Goal: Information Seeking & Learning: Learn about a topic

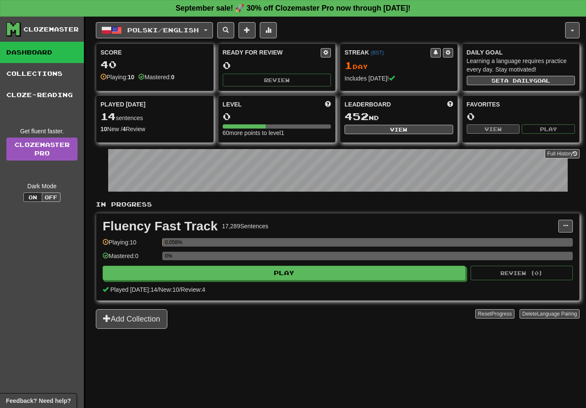
click at [351, 273] on button "Play" at bounding box center [284, 273] width 363 height 14
select select "**"
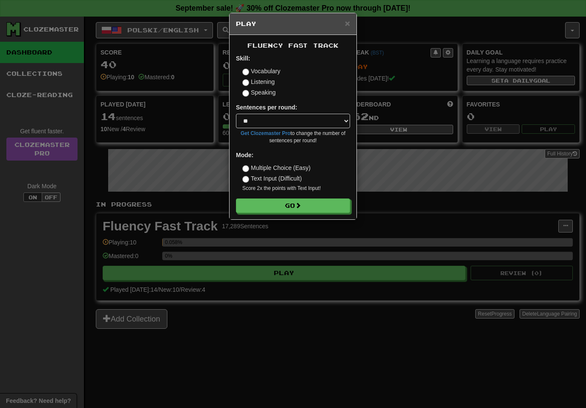
click at [317, 206] on button "Go" at bounding box center [293, 205] width 114 height 14
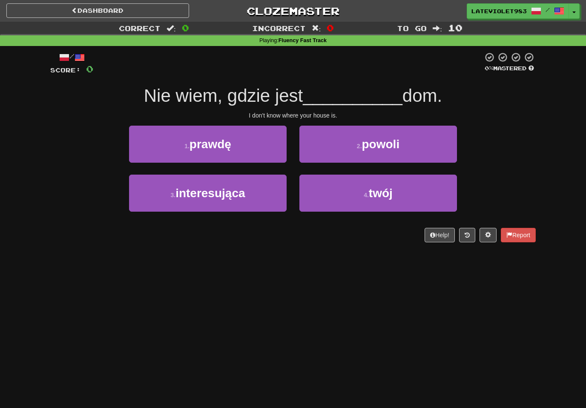
click at [426, 149] on button "2 . [GEOGRAPHIC_DATA]" at bounding box center [378, 144] width 158 height 37
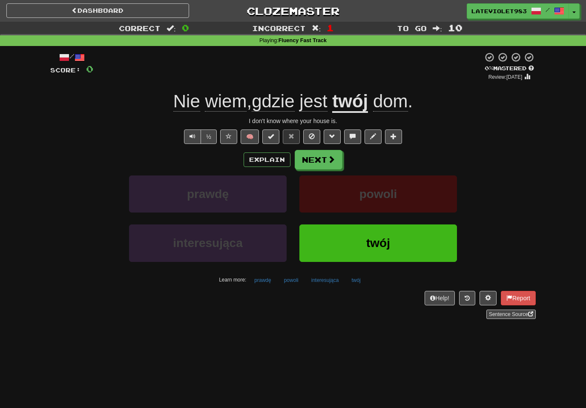
click at [334, 158] on span at bounding box center [331, 159] width 8 height 8
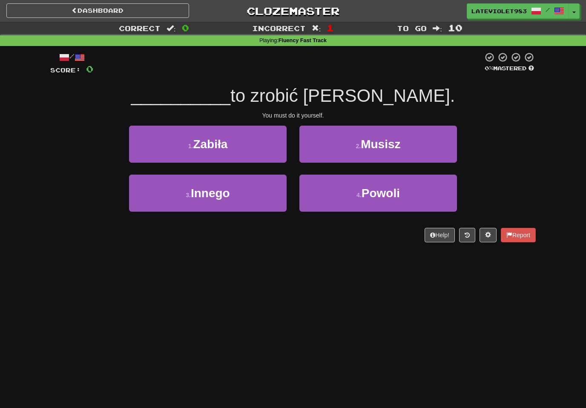
click at [421, 190] on button "4 . Powoli" at bounding box center [378, 193] width 158 height 37
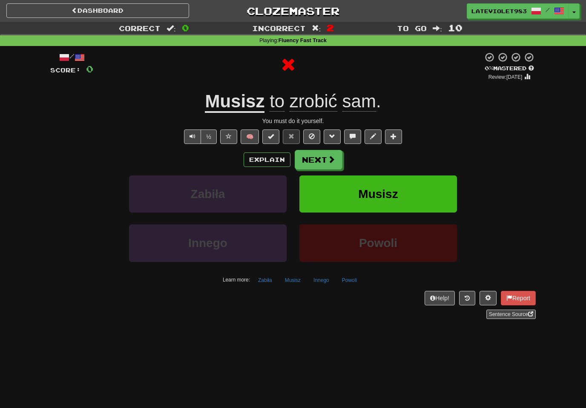
click at [333, 165] on button "Next" at bounding box center [319, 160] width 48 height 20
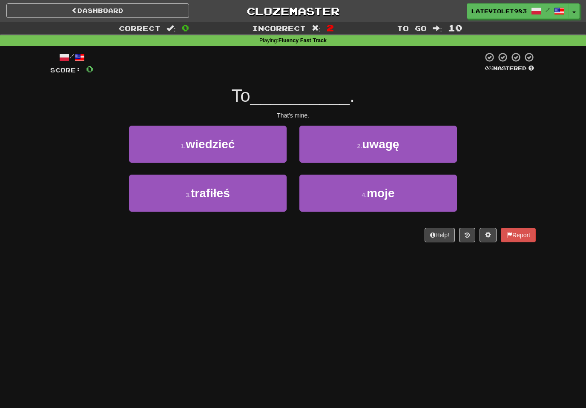
click at [413, 196] on button "4 . moje" at bounding box center [378, 193] width 158 height 37
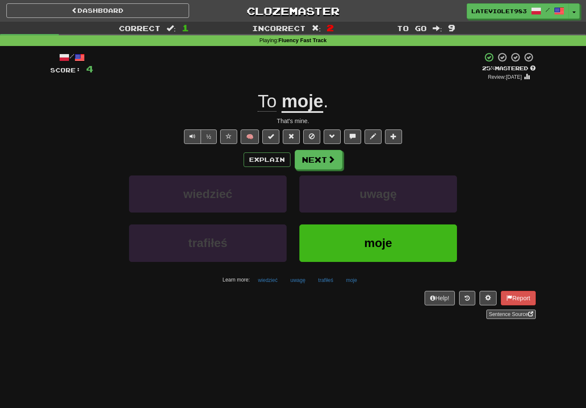
click at [330, 164] on button "Next" at bounding box center [319, 160] width 48 height 20
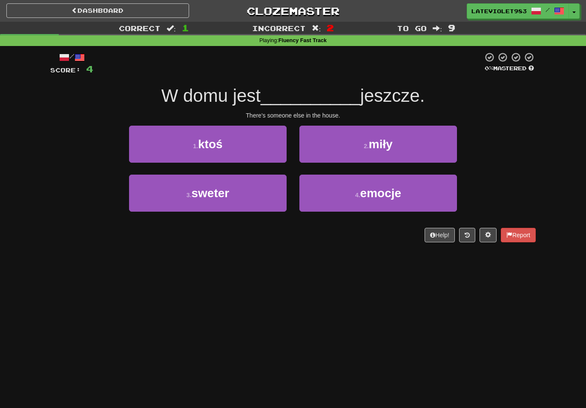
click at [422, 140] on button "2 . miły" at bounding box center [378, 144] width 158 height 37
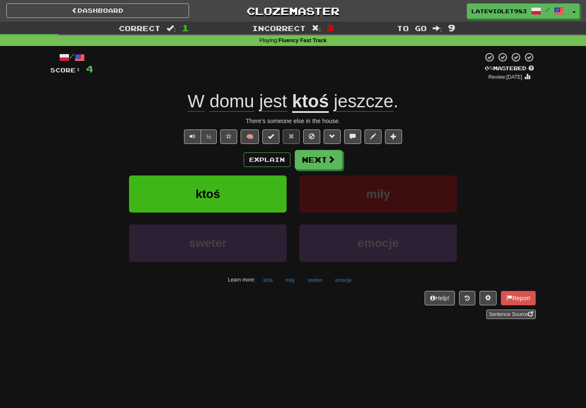
click at [332, 158] on span at bounding box center [331, 159] width 8 height 8
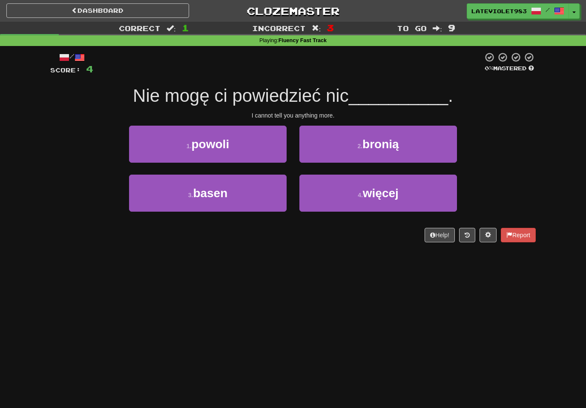
click at [414, 142] on button "2 . [PERSON_NAME]" at bounding box center [378, 144] width 158 height 37
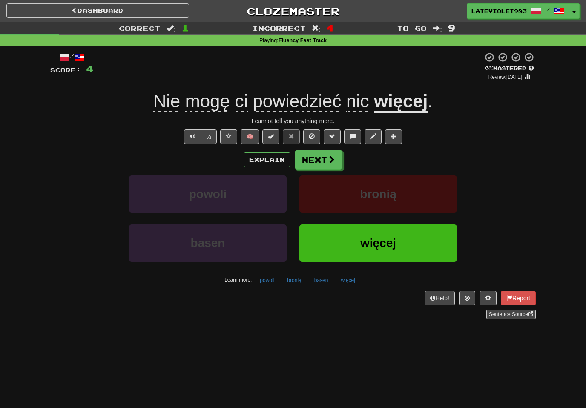
click at [331, 161] on span at bounding box center [331, 159] width 8 height 8
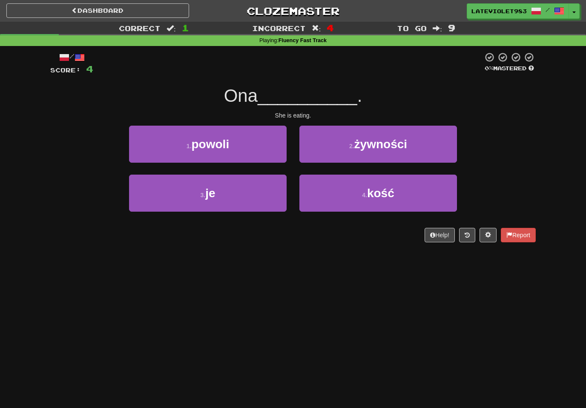
click at [248, 198] on button "3 . je" at bounding box center [208, 193] width 158 height 37
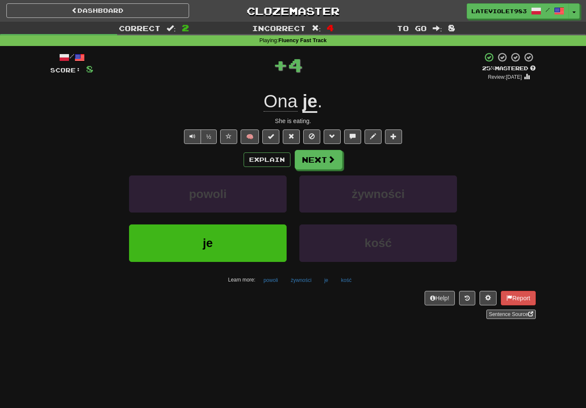
click at [331, 159] on span at bounding box center [331, 159] width 8 height 8
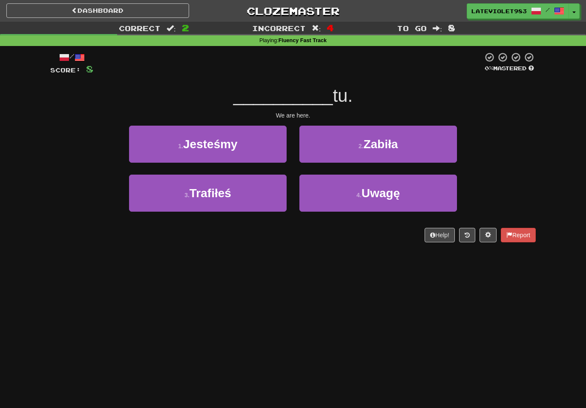
click at [253, 143] on button "1 . Jesteśmy" at bounding box center [208, 144] width 158 height 37
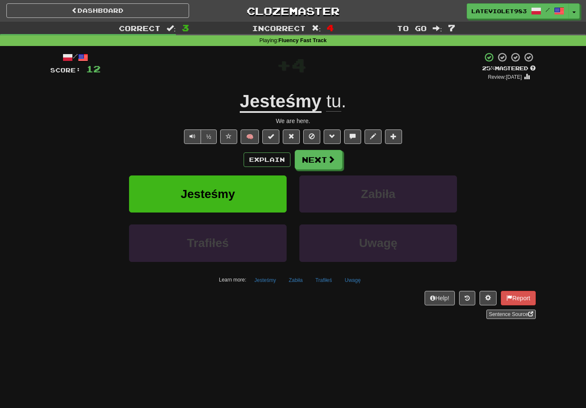
click at [328, 157] on span at bounding box center [331, 159] width 8 height 8
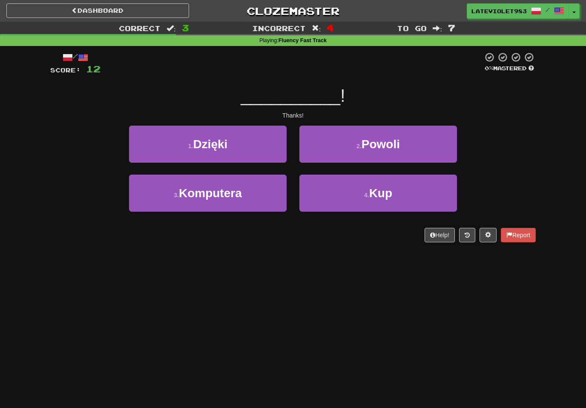
click at [256, 149] on button "1 . Dzięki" at bounding box center [208, 144] width 158 height 37
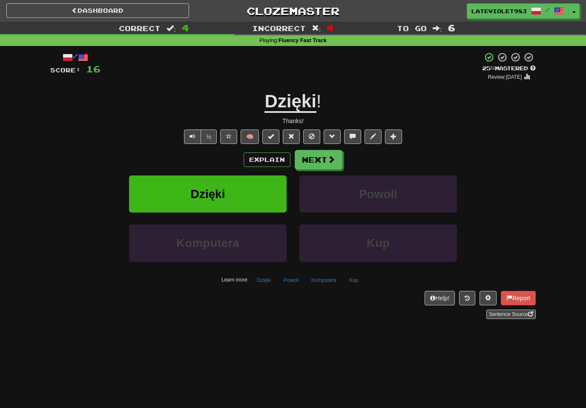
click at [213, 135] on button "½" at bounding box center [209, 136] width 16 height 14
click at [329, 160] on span at bounding box center [331, 159] width 8 height 8
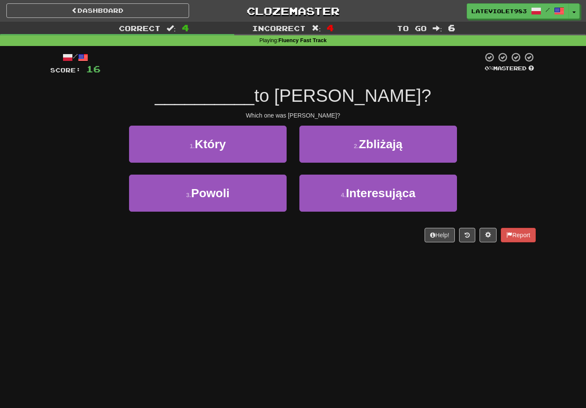
click at [251, 141] on button "1 . Który" at bounding box center [208, 144] width 158 height 37
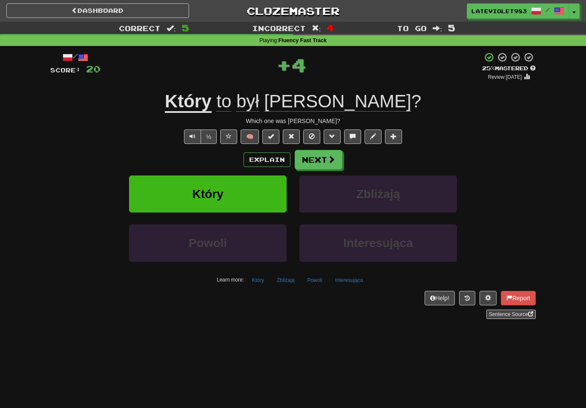
click at [321, 164] on button "Next" at bounding box center [319, 160] width 48 height 20
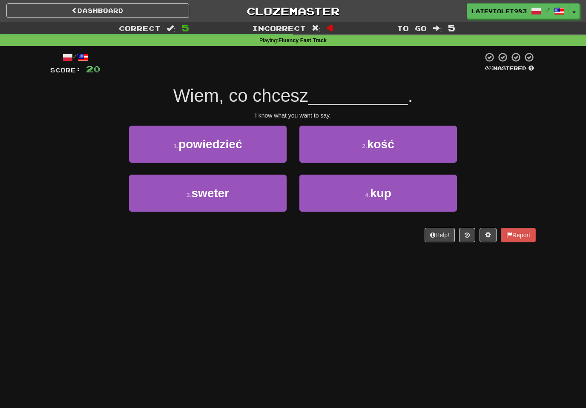
click at [256, 140] on button "1 . powiedzieć" at bounding box center [208, 144] width 158 height 37
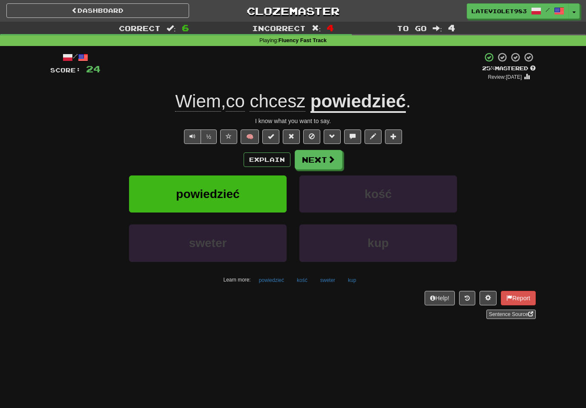
click at [210, 135] on button "½" at bounding box center [209, 136] width 16 height 14
click at [211, 137] on button "½" at bounding box center [209, 136] width 16 height 14
click at [328, 158] on span at bounding box center [331, 159] width 8 height 8
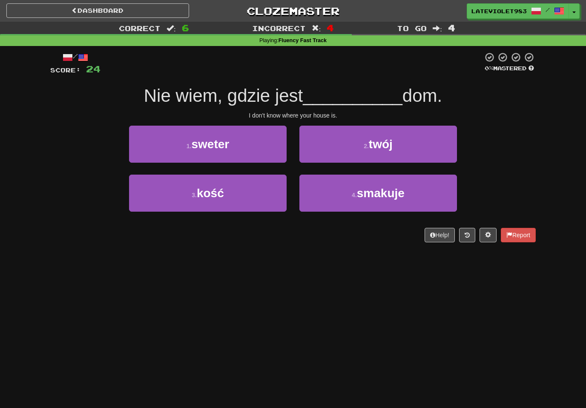
click at [371, 144] on span "twój" at bounding box center [381, 144] width 24 height 13
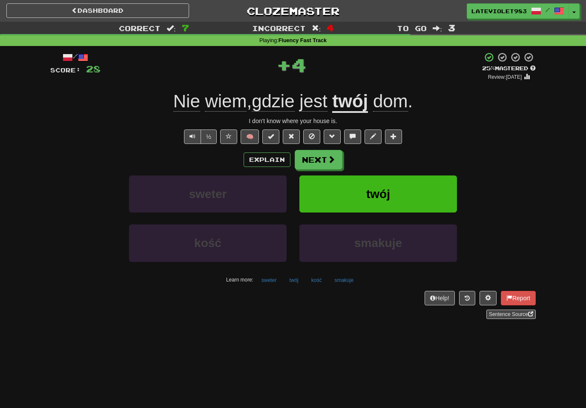
click at [324, 158] on button "Next" at bounding box center [319, 160] width 48 height 20
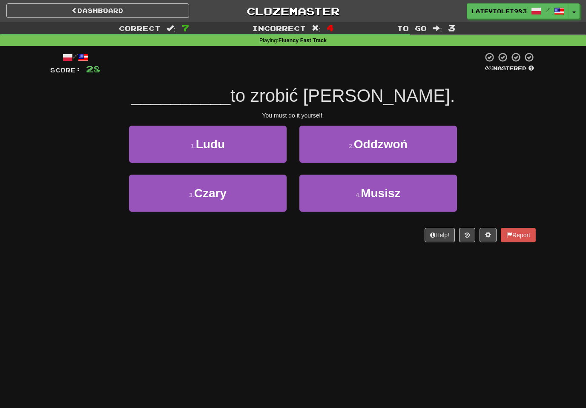
click at [339, 190] on button "4 . Musisz" at bounding box center [378, 193] width 158 height 37
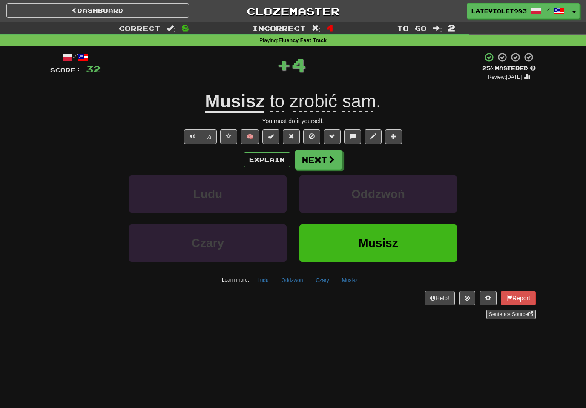
click at [325, 160] on button "Next" at bounding box center [319, 160] width 48 height 20
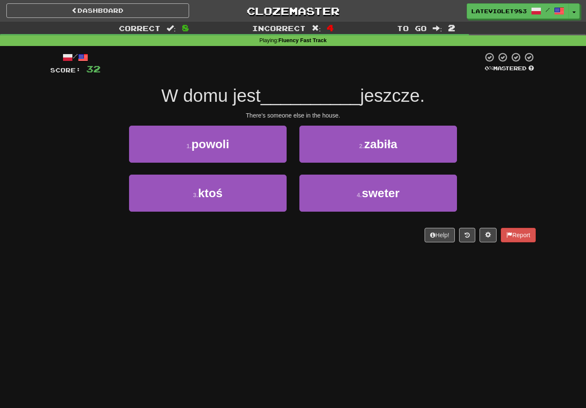
click at [266, 192] on button "3 . ktoś" at bounding box center [208, 193] width 158 height 37
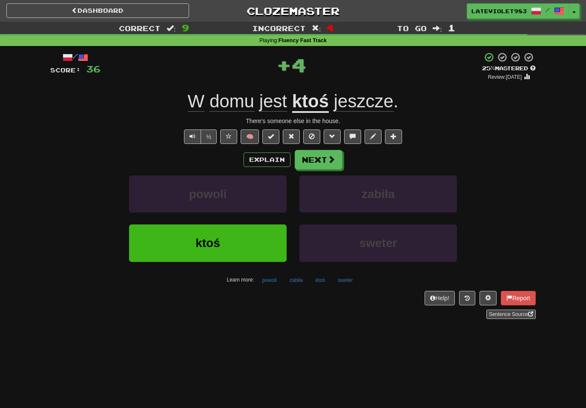
click at [326, 159] on button "Next" at bounding box center [319, 160] width 48 height 20
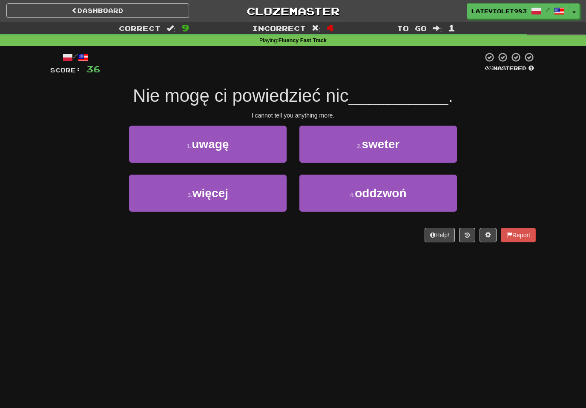
click at [252, 195] on button "3 . więcej" at bounding box center [208, 193] width 158 height 37
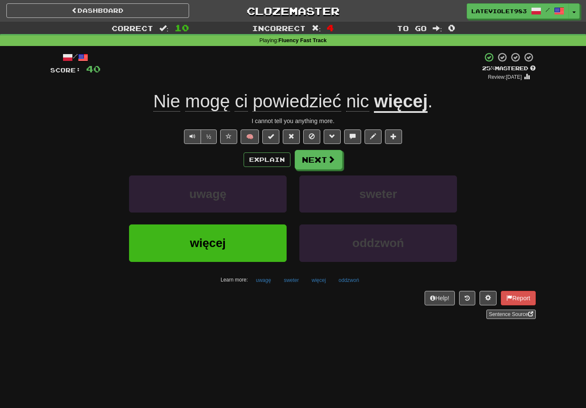
click at [325, 157] on button "Next" at bounding box center [319, 160] width 48 height 20
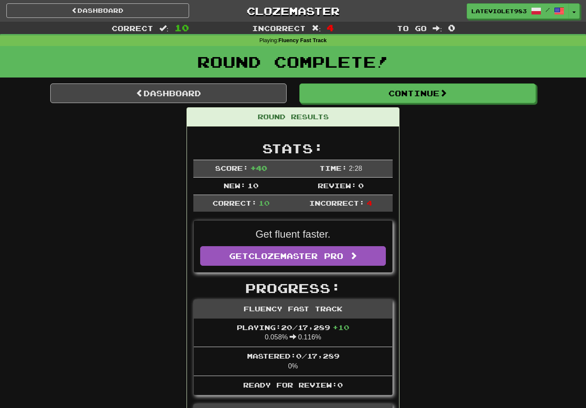
click at [460, 90] on button "Continue" at bounding box center [417, 93] width 236 height 20
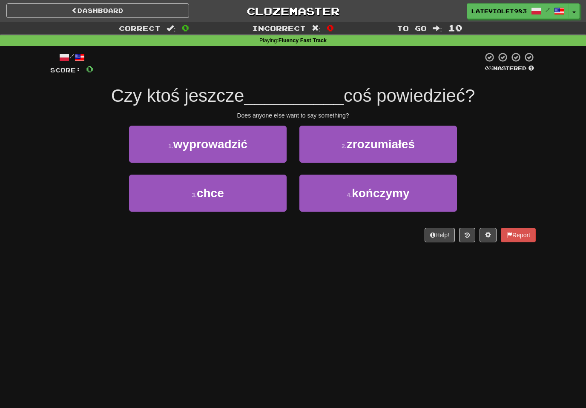
click at [126, 8] on link "Dashboard" at bounding box center [97, 10] width 183 height 14
